Goal: Communication & Community: Answer question/provide support

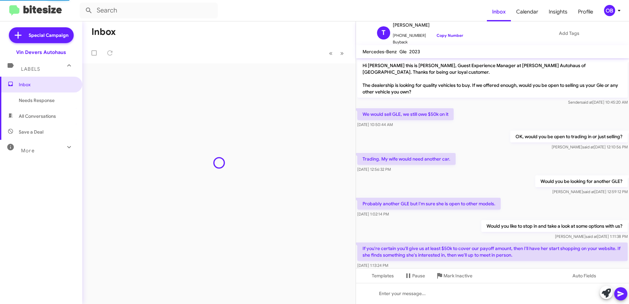
scroll to position [135, 0]
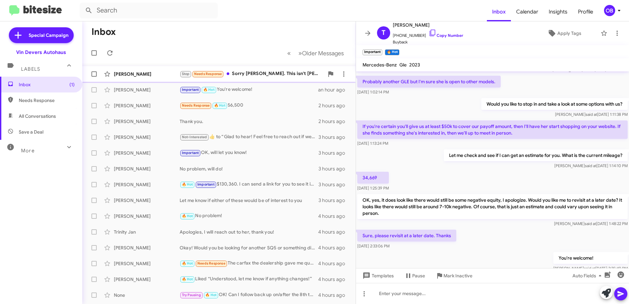
click at [277, 73] on div "Stop Needs Response Sorry [PERSON_NAME]. This isn't [PERSON_NAME]. I'm his car …" at bounding box center [252, 74] width 144 height 8
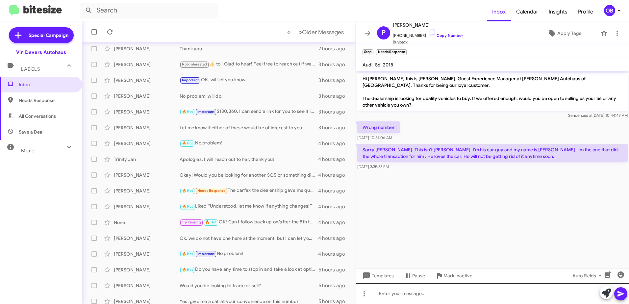
scroll to position [78, 0]
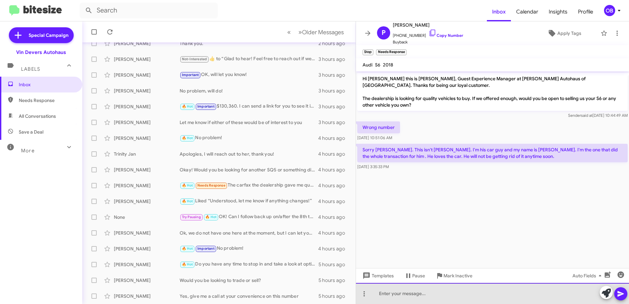
click at [540, 297] on div at bounding box center [492, 293] width 273 height 21
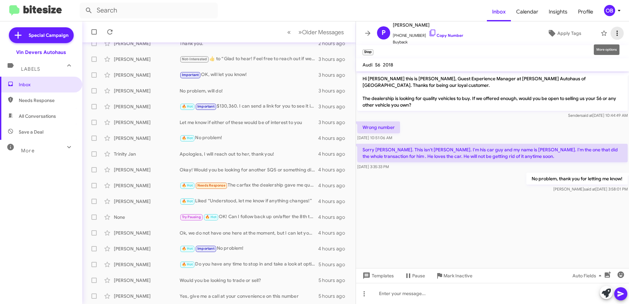
click at [614, 38] on button at bounding box center [616, 33] width 13 height 13
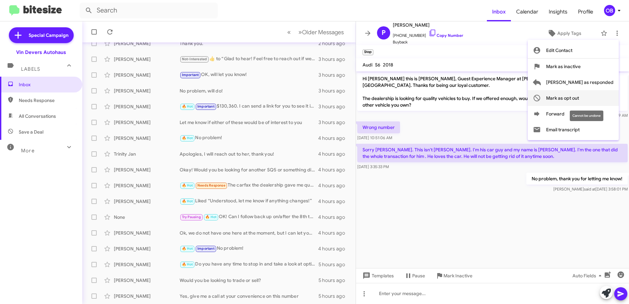
click at [579, 101] on span "Mark as opt out" at bounding box center [562, 98] width 33 height 16
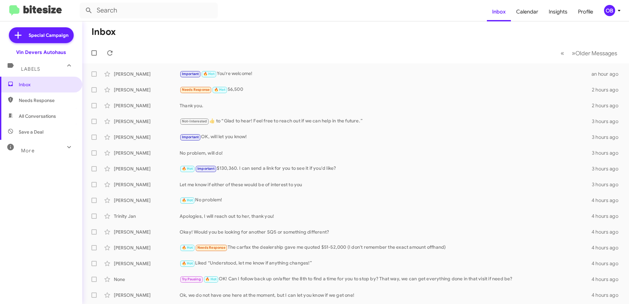
click at [49, 118] on span "All Conversations" at bounding box center [37, 116] width 37 height 7
type input "in:all-conversations"
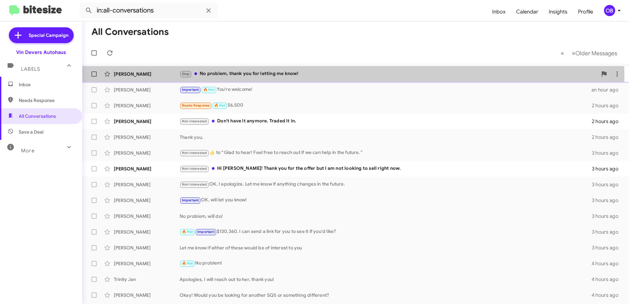
click at [282, 77] on div "Stop No problem, thank you for letting me know!" at bounding box center [389, 74] width 418 height 8
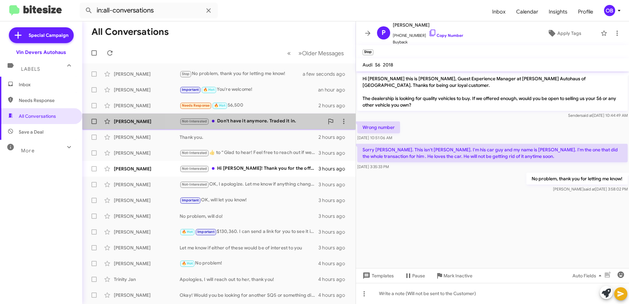
click at [231, 128] on span "[PERSON_NAME] Not-Interested Don't have it anymore. Traded it in. 2 hours ago" at bounding box center [218, 121] width 273 height 16
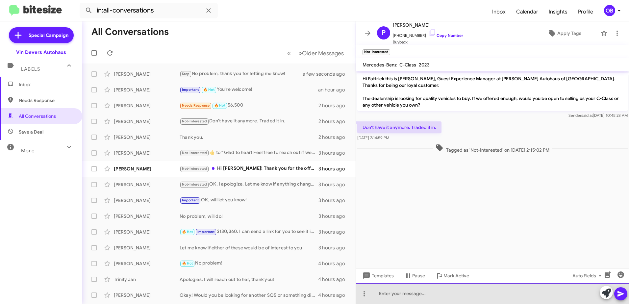
click at [419, 296] on div at bounding box center [492, 293] width 273 height 21
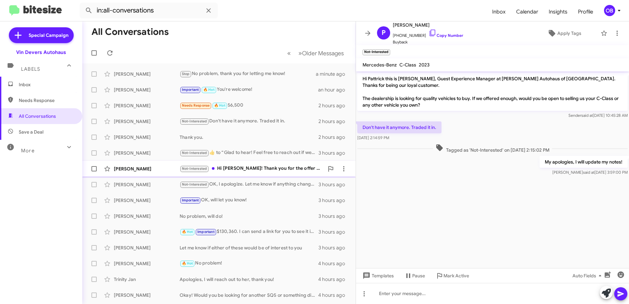
click at [246, 170] on div "Not-Interested Hi [PERSON_NAME]! Thank you for the offer but I am not looking t…" at bounding box center [252, 169] width 144 height 8
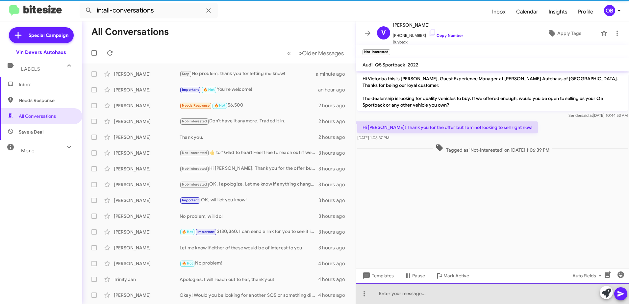
click at [397, 295] on div at bounding box center [492, 293] width 273 height 21
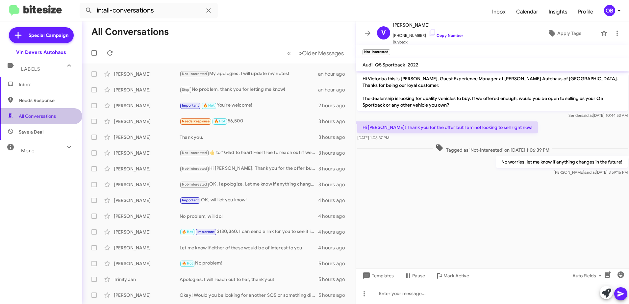
click at [51, 112] on span "All Conversations" at bounding box center [41, 116] width 82 height 16
